Goal: Task Accomplishment & Management: Use online tool/utility

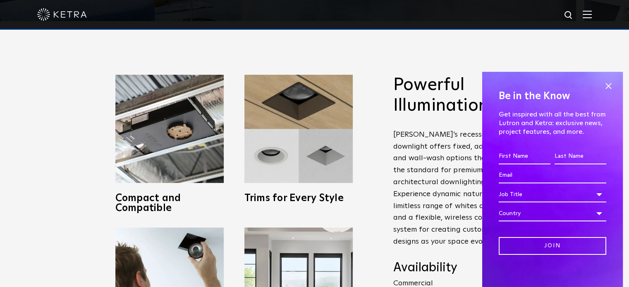
scroll to position [267, 0]
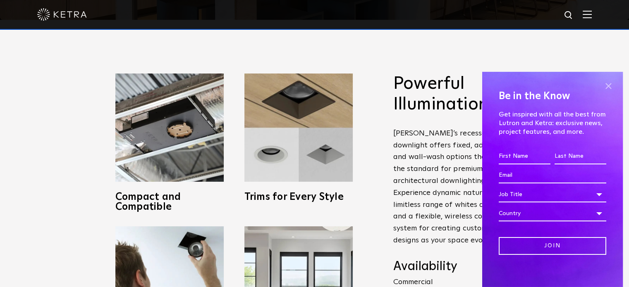
click at [602, 88] on span at bounding box center [608, 86] width 12 height 12
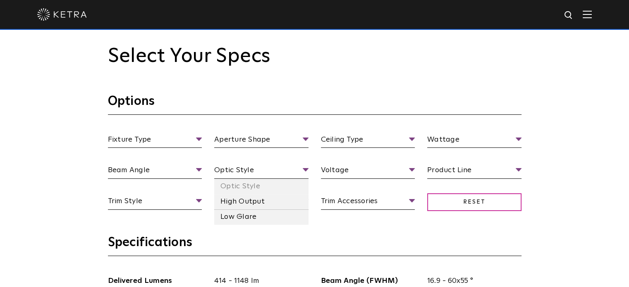
scroll to position [692, 0]
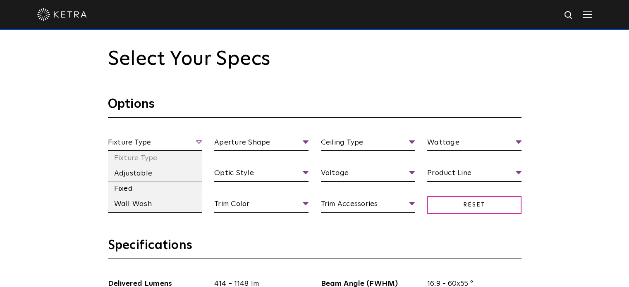
click at [193, 143] on span "Fixture Type" at bounding box center [155, 144] width 94 height 14
click at [170, 175] on li "Adjustable" at bounding box center [155, 173] width 94 height 15
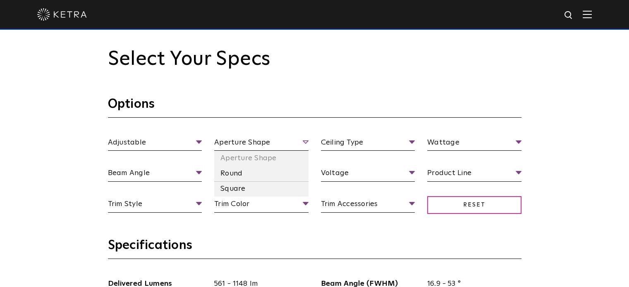
click at [244, 143] on span "Aperture Shape" at bounding box center [261, 144] width 94 height 14
click at [241, 177] on li "Round" at bounding box center [261, 173] width 94 height 15
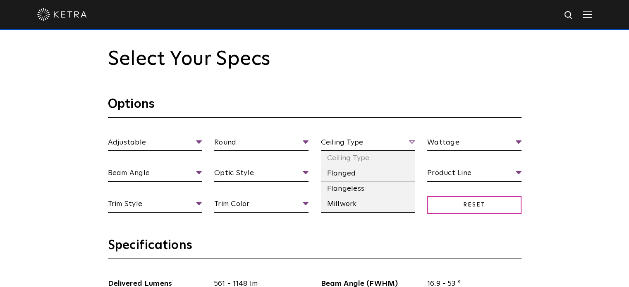
click at [350, 143] on span "Ceiling Type" at bounding box center [368, 144] width 94 height 14
click at [352, 187] on li "Flangeless" at bounding box center [368, 188] width 94 height 15
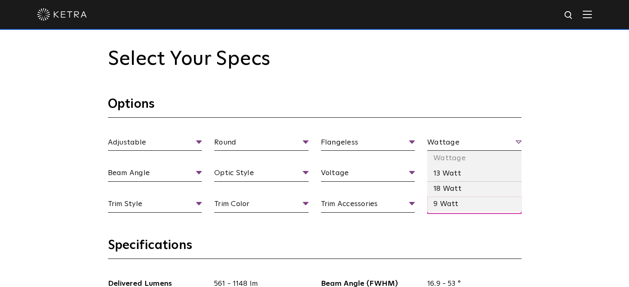
click at [445, 144] on span "Wattage" at bounding box center [474, 144] width 94 height 14
click at [445, 186] on li "18 Watt" at bounding box center [474, 188] width 94 height 15
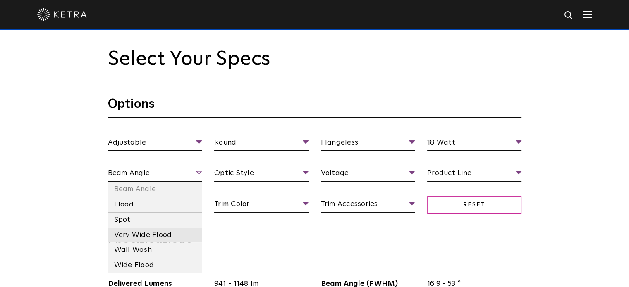
click at [182, 239] on li "Very Wide Flood" at bounding box center [155, 235] width 94 height 15
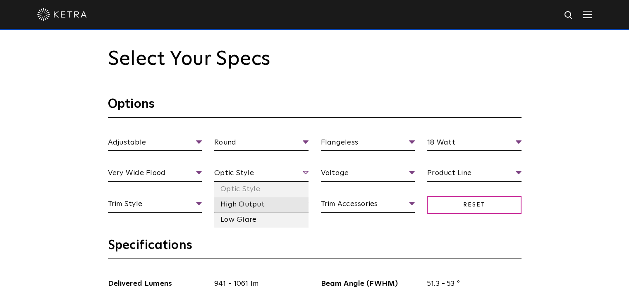
click at [268, 203] on li "High Output" at bounding box center [261, 204] width 94 height 15
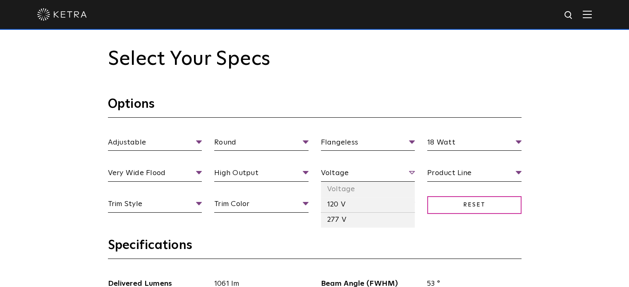
click at [360, 177] on span "Voltage" at bounding box center [368, 174] width 94 height 14
click at [351, 213] on li "277 V" at bounding box center [368, 219] width 94 height 15
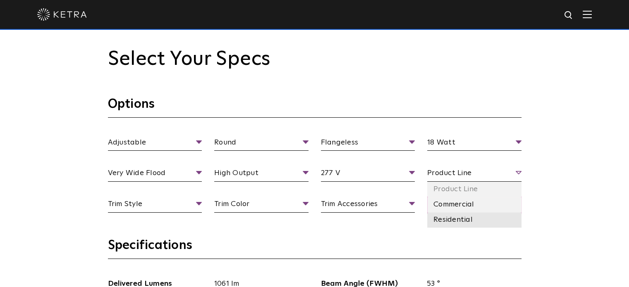
click at [441, 219] on li "Residential" at bounding box center [474, 219] width 94 height 15
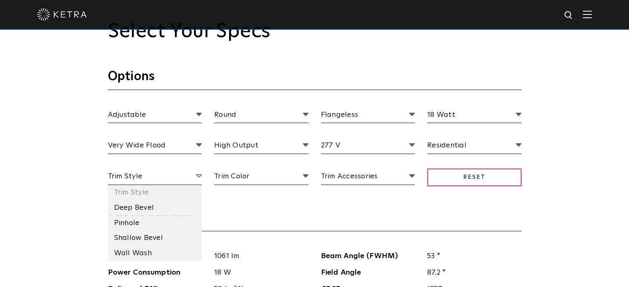
scroll to position [721, 0]
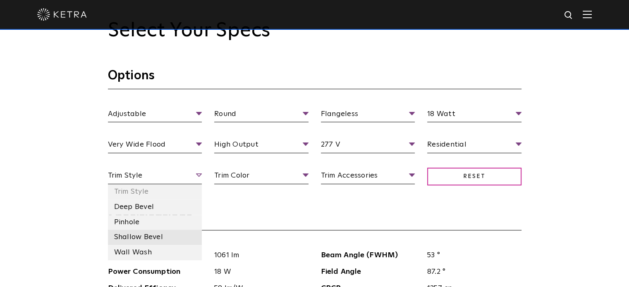
click at [166, 235] on li "Shallow Bevel" at bounding box center [155, 237] width 94 height 15
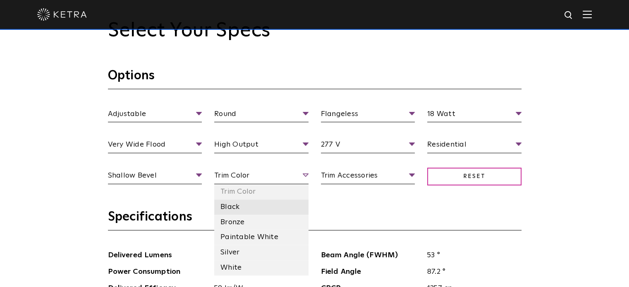
click at [264, 206] on li "Black" at bounding box center [261, 207] width 94 height 15
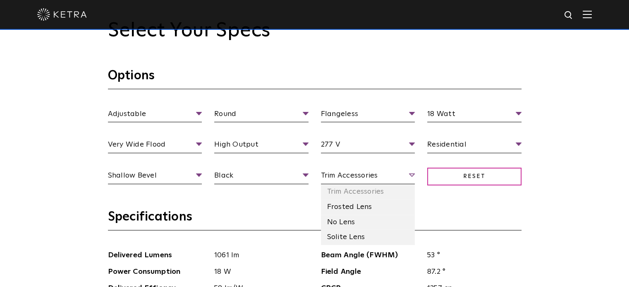
click at [367, 178] on span "Trim Accessories" at bounding box center [368, 177] width 94 height 14
click at [364, 233] on li "Solite Lens" at bounding box center [368, 237] width 94 height 15
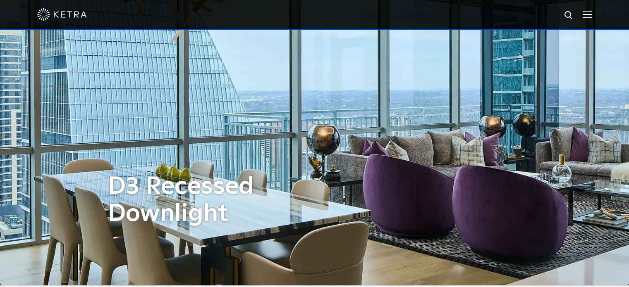
scroll to position [0, 0]
